Goal: Transaction & Acquisition: Purchase product/service

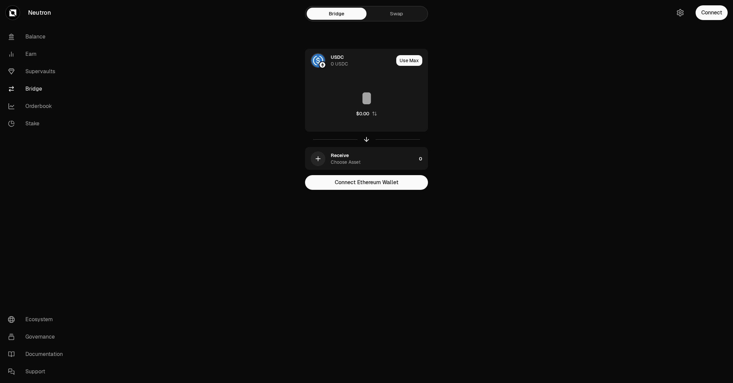
click at [30, 86] on link "Bridge" at bounding box center [37, 88] width 69 height 17
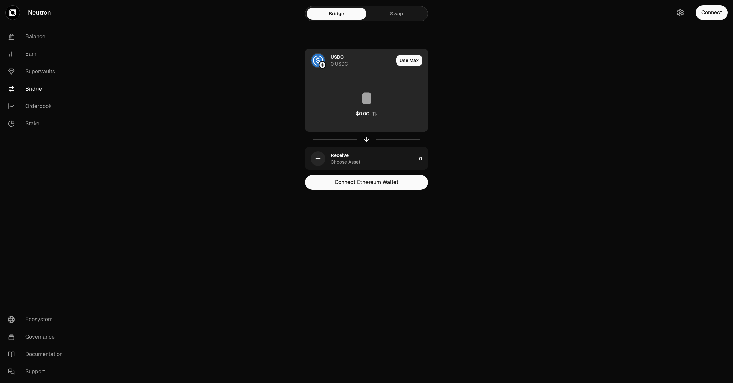
click at [337, 66] on div "0 USDC" at bounding box center [339, 63] width 17 height 7
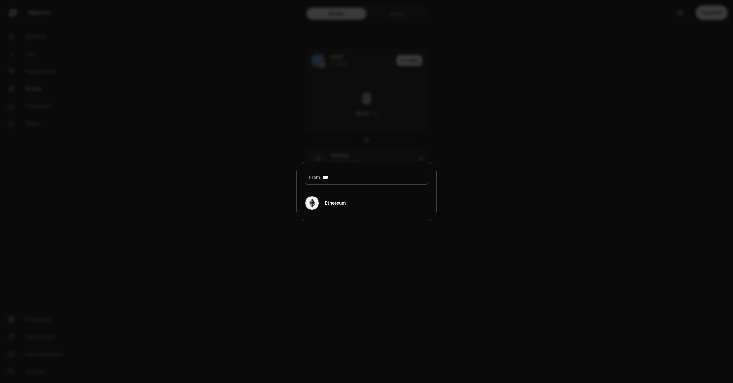
type input "***"
click at [340, 201] on div "Ethereum" at bounding box center [335, 202] width 21 height 7
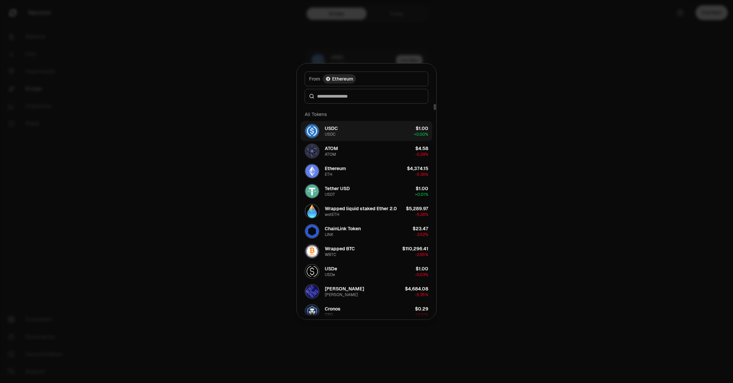
click at [341, 132] on button "USDC USDC $1.00 + 0.00%" at bounding box center [367, 131] width 132 height 20
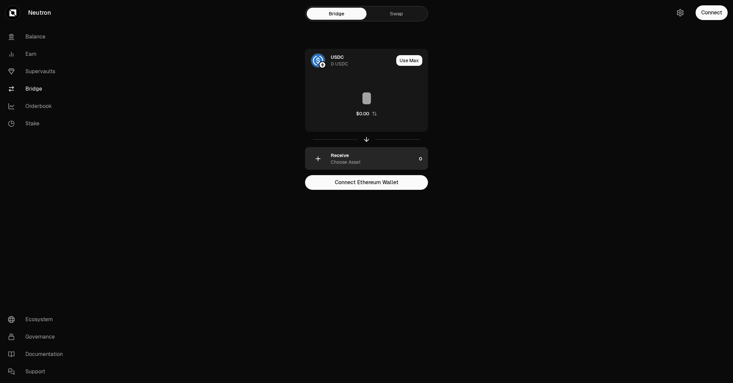
click at [342, 155] on div "Receive" at bounding box center [340, 155] width 18 height 7
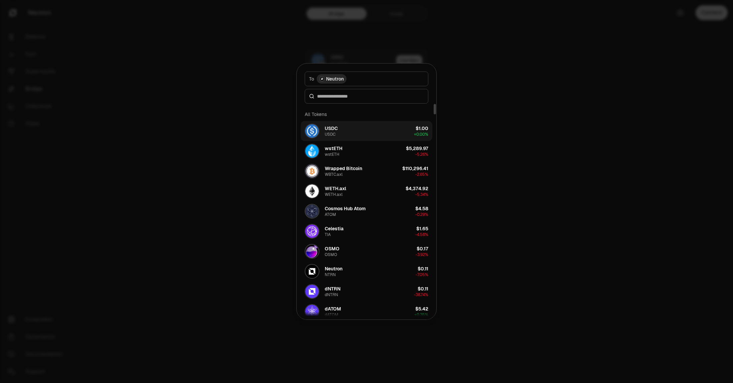
click at [342, 133] on button "USDC USDC $1.00 + 0.00%" at bounding box center [367, 131] width 132 height 20
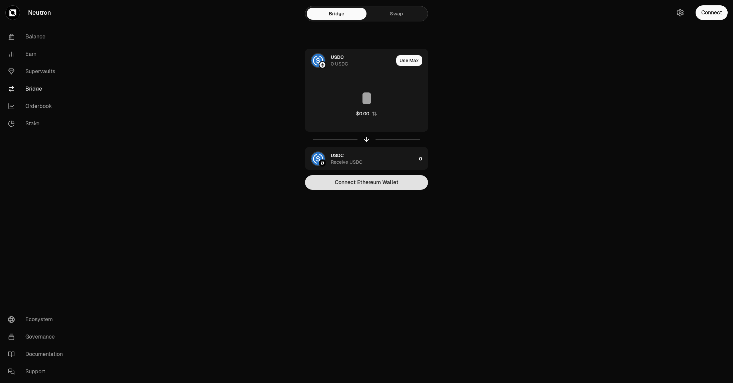
click at [346, 180] on button "Connect Ethereum Wallet" at bounding box center [366, 182] width 123 height 15
click at [517, 126] on main "Bridge Swap USDC 0 USDC Use Max $0.00 USDC Receive USDC 0 Connect Ethereum Wall…" at bounding box center [404, 108] width 658 height 216
